Goal: Task Accomplishment & Management: Use online tool/utility

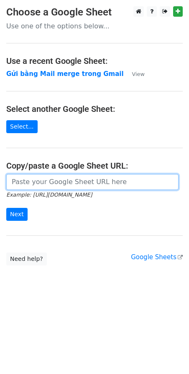
drag, startPoint x: 0, startPoint y: 0, endPoint x: 45, endPoint y: 184, distance: 189.5
click at [45, 184] on input "url" at bounding box center [92, 182] width 172 height 16
paste input "[URL][DOMAIN_NAME]"
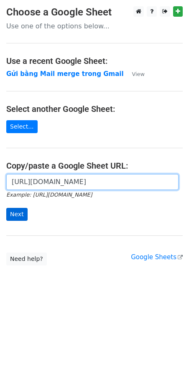
type input "[URL][DOMAIN_NAME]"
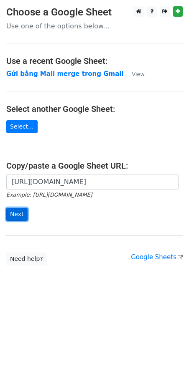
click at [20, 211] on input "Next" at bounding box center [16, 214] width 21 height 13
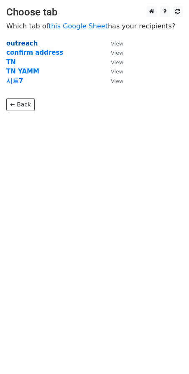
click at [21, 43] on strong "outreach" at bounding box center [21, 44] width 31 height 8
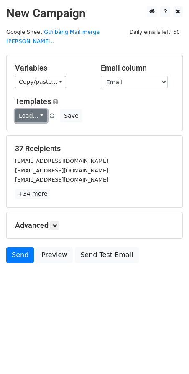
click at [27, 109] on link "Load..." at bounding box center [31, 115] width 32 height 13
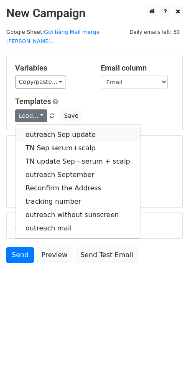
click at [55, 128] on link "outreach Sep update" at bounding box center [77, 134] width 124 height 13
